Goal: Check status: Check status

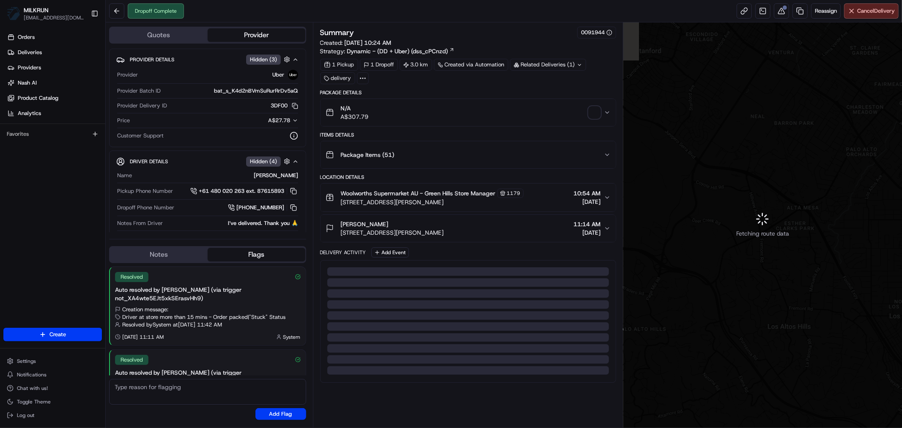
scroll to position [52, 0]
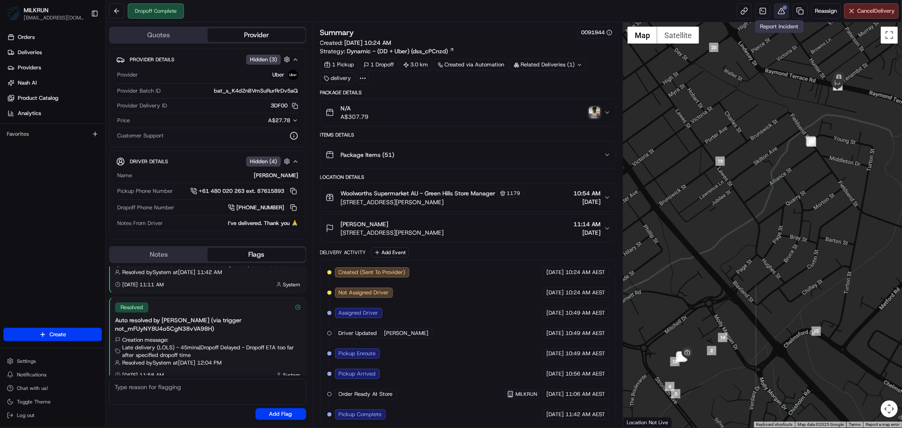
click at [779, 10] on button at bounding box center [781, 10] width 15 height 15
